Goal: Check status

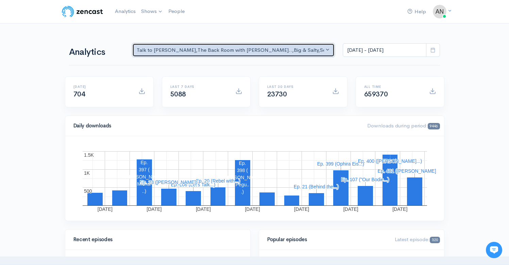
click at [232, 50] on div "Talk to [PERSON_NAME] , The Back Room with [PERSON_NAME].. , Big & Salty , Seri…" at bounding box center [231, 50] width 188 height 8
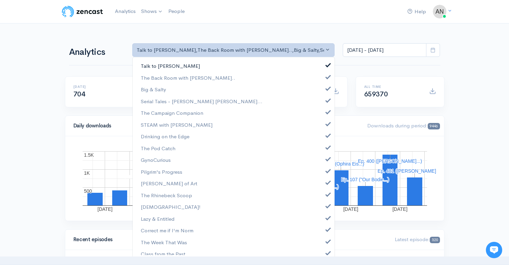
click at [327, 65] on span at bounding box center [328, 64] width 3 height 5
select select "10316"
click at [327, 88] on span at bounding box center [328, 87] width 3 height 5
click at [323, 107] on link "Serial Tales - [PERSON_NAME] [PERSON_NAME]..." at bounding box center [234, 101] width 202 height 12
click at [327, 112] on span at bounding box center [328, 111] width 3 height 5
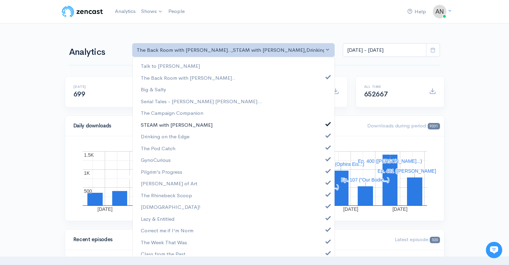
click at [324, 126] on link "STEAM with [PERSON_NAME]" at bounding box center [234, 125] width 202 height 12
click at [327, 136] on span at bounding box center [328, 134] width 3 height 5
click at [324, 152] on link "The Pod Catch" at bounding box center [234, 148] width 202 height 12
click at [324, 163] on link "GynoCurious" at bounding box center [234, 160] width 202 height 12
click at [327, 172] on span at bounding box center [328, 169] width 3 height 5
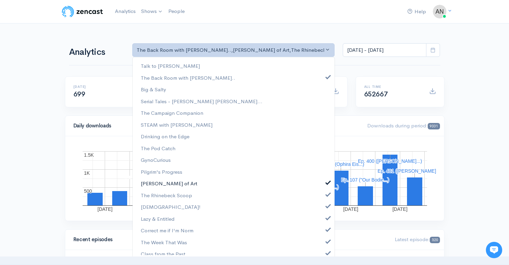
click at [327, 184] on span at bounding box center [328, 181] width 3 height 5
click at [327, 196] on span at bounding box center [328, 193] width 3 height 5
click at [327, 205] on span at bounding box center [328, 204] width 3 height 5
click at [327, 216] on span at bounding box center [328, 216] width 3 height 5
click at [327, 230] on span at bounding box center [328, 228] width 3 height 5
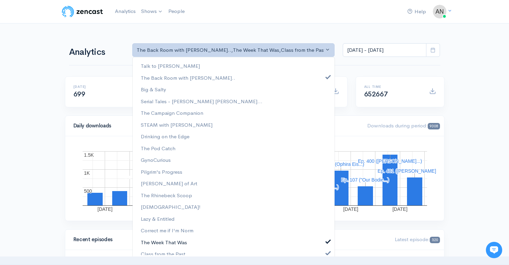
click at [322, 246] on link "The Week That Was" at bounding box center [234, 242] width 202 height 12
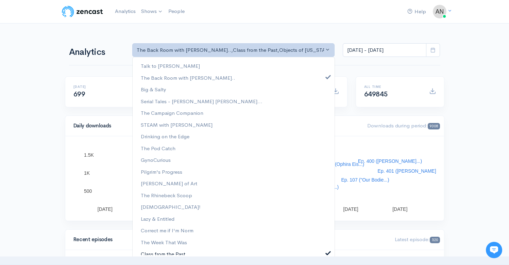
click at [327, 254] on span at bounding box center [328, 251] width 3 height 5
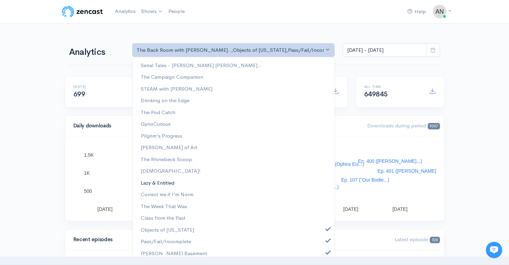
scroll to position [87, 0]
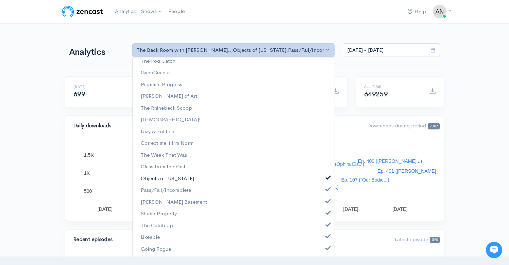
click at [327, 178] on span at bounding box center [328, 176] width 3 height 5
click at [327, 187] on span at bounding box center [328, 188] width 3 height 5
click at [327, 201] on span at bounding box center [328, 200] width 3 height 5
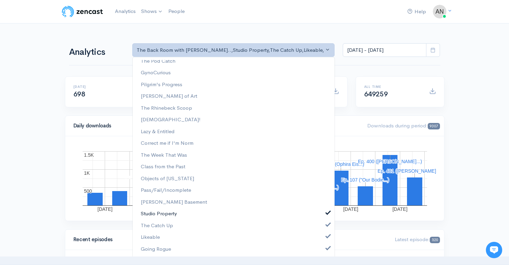
click at [322, 216] on link "Studio Property" at bounding box center [234, 214] width 202 height 12
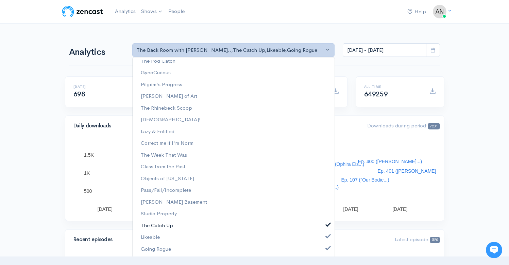
click at [322, 228] on link "The Catch Up" at bounding box center [234, 225] width 202 height 12
click at [327, 238] on span at bounding box center [328, 235] width 3 height 5
click at [327, 248] on span at bounding box center [328, 247] width 3 height 5
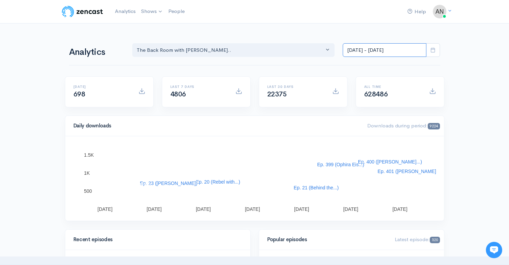
click at [362, 50] on input "[DATE] - [DATE]" at bounding box center [385, 50] width 84 height 14
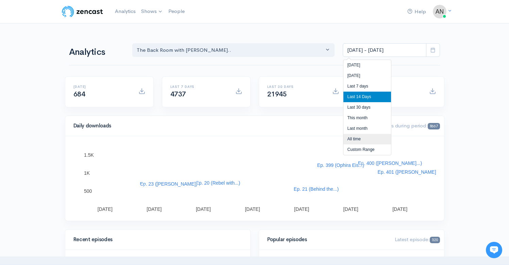
click at [354, 141] on li "All time" at bounding box center [368, 139] width 48 height 11
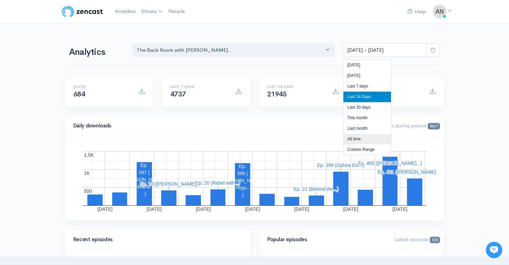
type input "[DATE] - [DATE]"
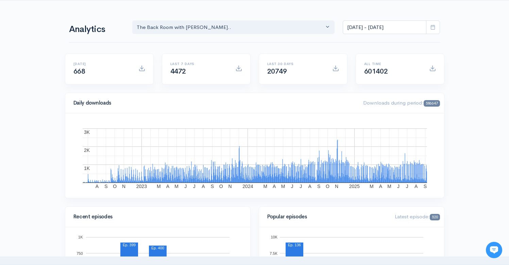
scroll to position [29, 0]
